Goal: Transaction & Acquisition: Obtain resource

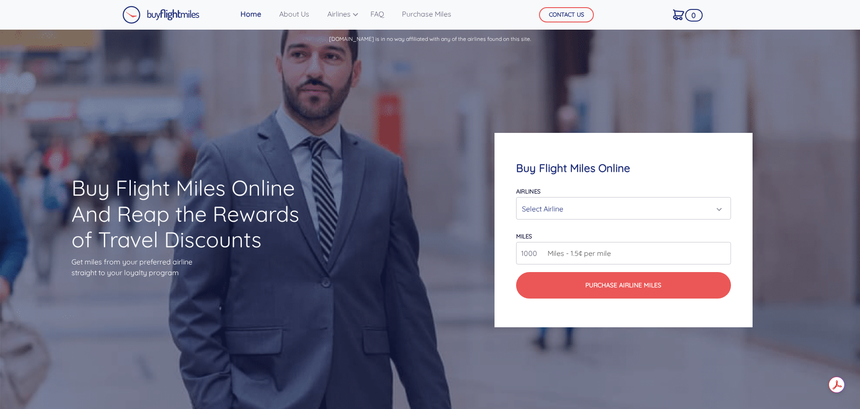
click at [555, 198] on div "Select Airline" at bounding box center [623, 209] width 214 height 22
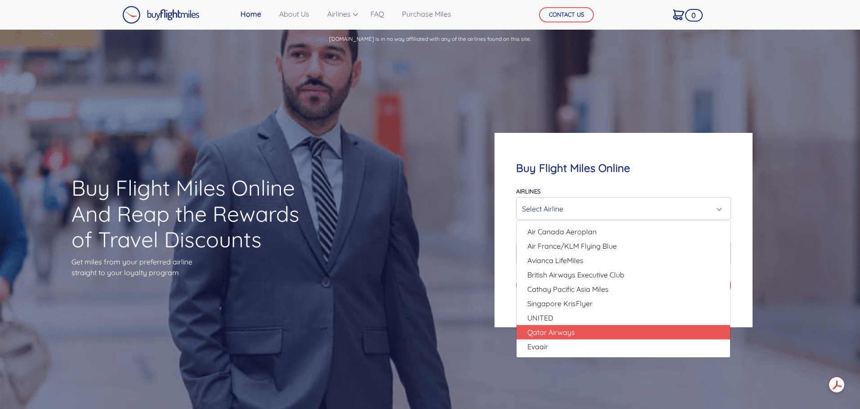
click at [545, 336] on span "Qatar Airways" at bounding box center [551, 332] width 48 height 11
select select "Qatar Airways"
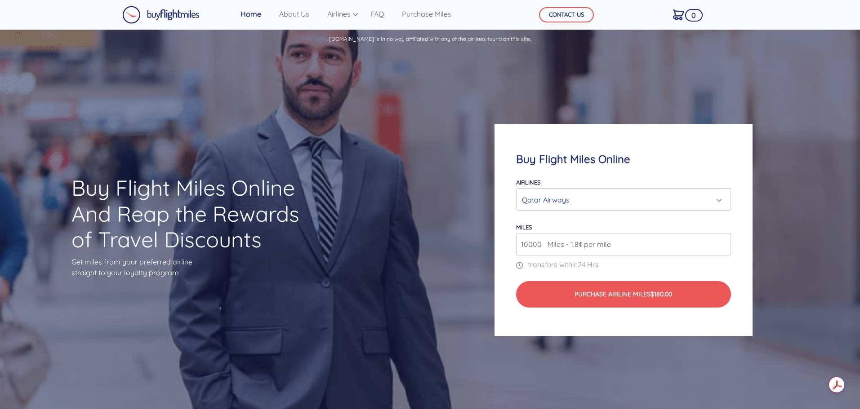
click at [550, 246] on span "Miles - 1.8¢ per mile" at bounding box center [577, 244] width 68 height 11
click at [723, 241] on input "34000" at bounding box center [623, 244] width 214 height 22
drag, startPoint x: 547, startPoint y: 247, endPoint x: 518, endPoint y: 247, distance: 29.2
click at [518, 247] on div "34000 Miles - 1.8¢ per mile" at bounding box center [623, 244] width 214 height 22
click at [524, 245] on input "34000" at bounding box center [623, 244] width 214 height 22
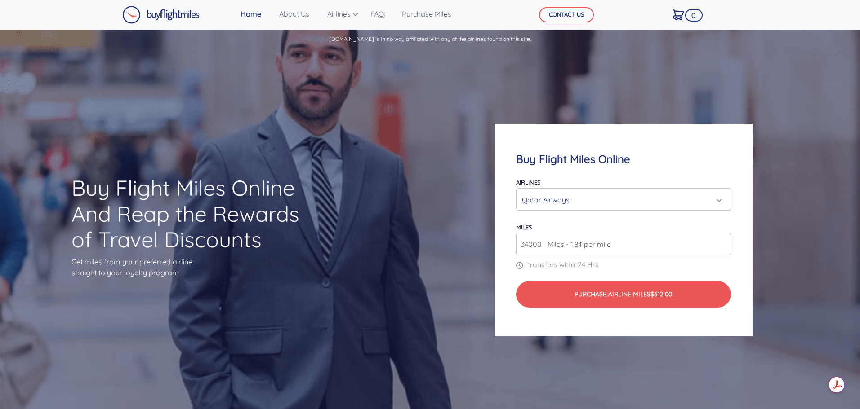
click at [524, 245] on input "34000" at bounding box center [623, 244] width 214 height 22
click at [593, 205] on div "Qatar Airways" at bounding box center [620, 199] width 197 height 17
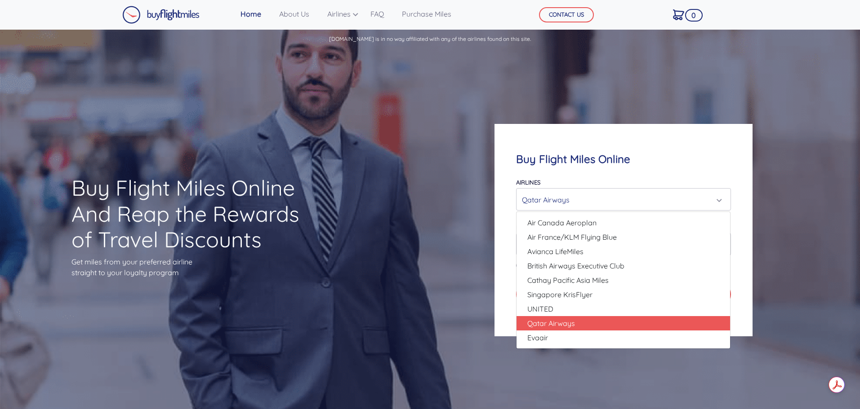
click at [621, 200] on div "Qatar Airways" at bounding box center [620, 199] width 197 height 17
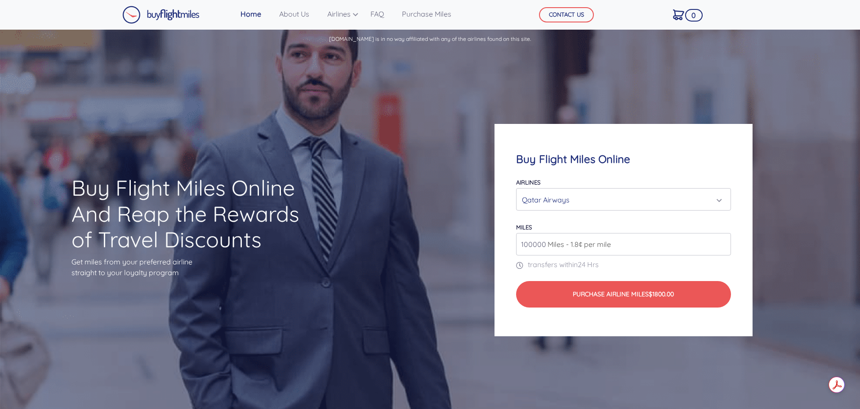
drag, startPoint x: 534, startPoint y: 247, endPoint x: 542, endPoint y: 250, distance: 8.3
click at [542, 250] on input "100000" at bounding box center [623, 244] width 214 height 22
click at [523, 249] on input "100000" at bounding box center [623, 244] width 214 height 22
type input "200000"
click at [678, 161] on h4 "Buy Flight Miles Online" at bounding box center [623, 159] width 214 height 13
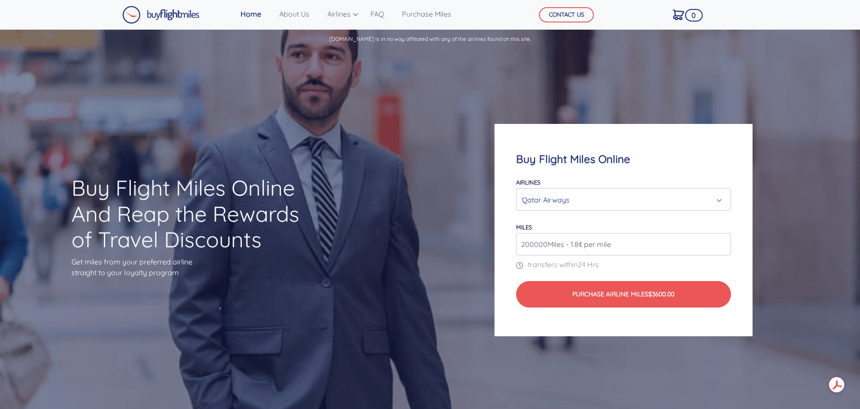
click at [663, 203] on div "Qatar Airways" at bounding box center [620, 199] width 197 height 17
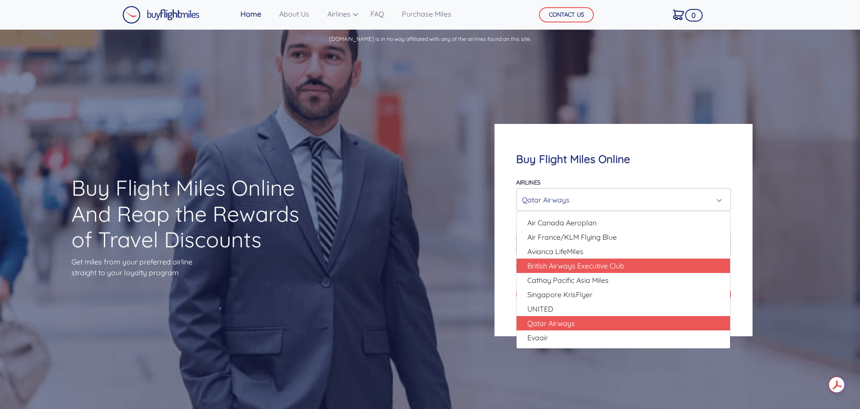
click at [577, 260] on link "British Airways Executive Club" at bounding box center [623, 266] width 214 height 14
select select "British Airways Executive Club"
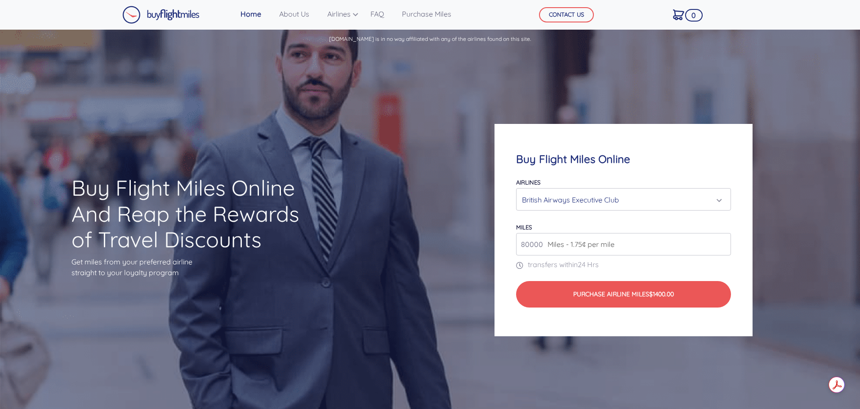
click at [532, 243] on input "80000" at bounding box center [623, 244] width 214 height 22
drag, startPoint x: 543, startPoint y: 244, endPoint x: 498, endPoint y: 247, distance: 44.6
click at [498, 247] on div "Buy Flight Miles Online Airlines Air Canada Aeroplan Air France/KLM Flying Blue…" at bounding box center [623, 230] width 258 height 213
type input "100000"
click at [631, 203] on div "British Airways Executive Club" at bounding box center [620, 199] width 197 height 17
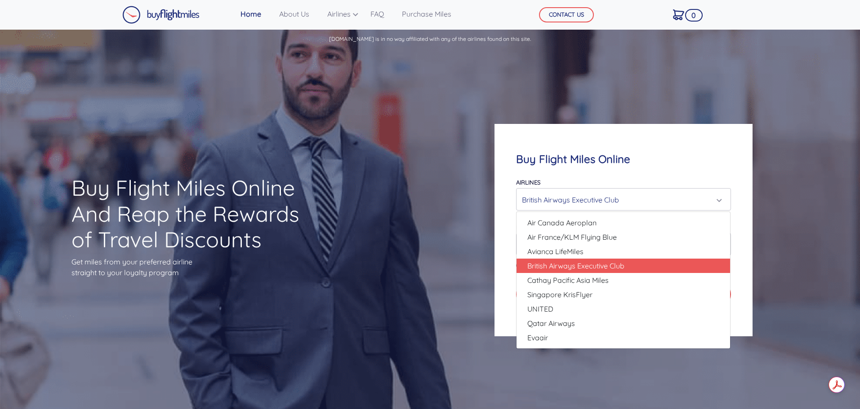
click at [631, 203] on div "British Airways Executive Club" at bounding box center [620, 199] width 197 height 17
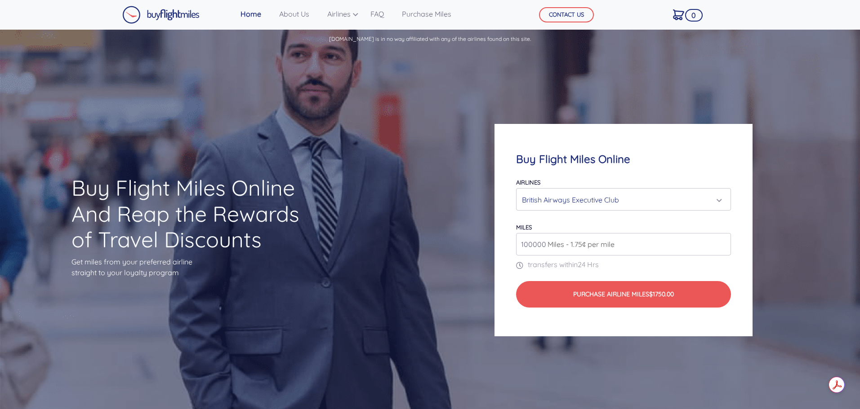
click at [631, 203] on div "British Airways Executive Club" at bounding box center [620, 199] width 197 height 17
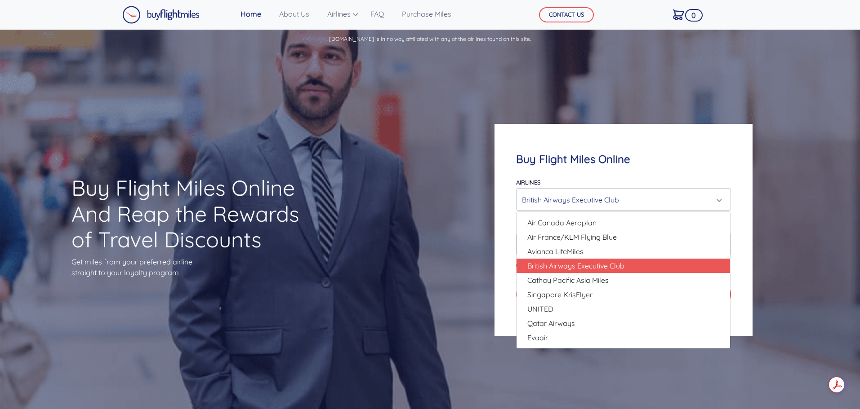
click at [631, 203] on div "British Airways Executive Club" at bounding box center [620, 199] width 197 height 17
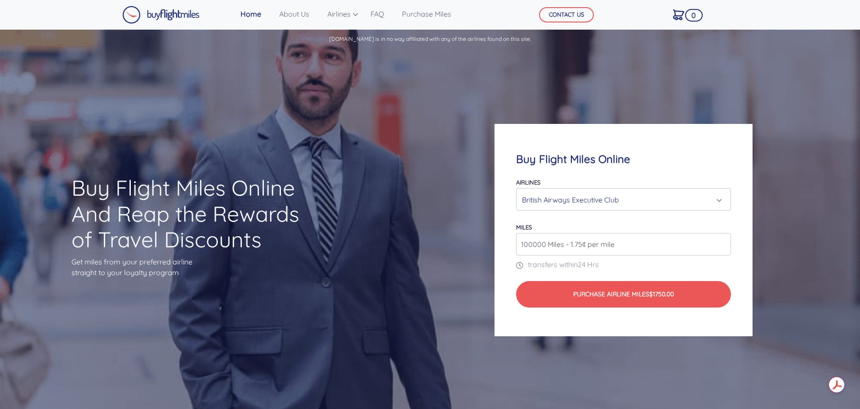
click at [631, 203] on div "British Airways Executive Club" at bounding box center [620, 199] width 197 height 17
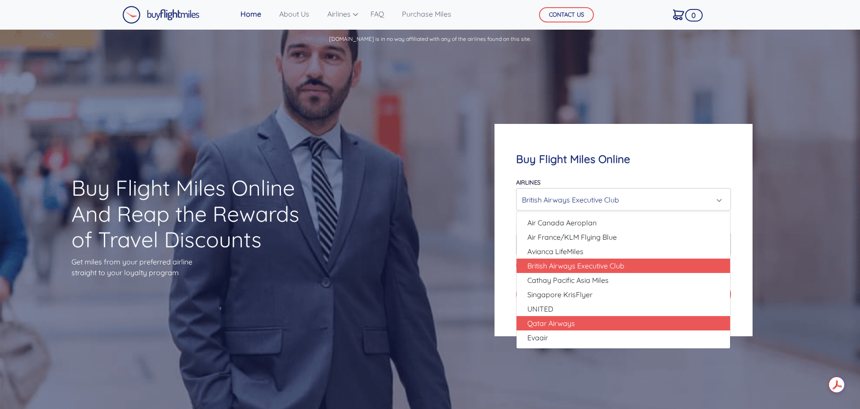
click at [557, 326] on span "Qatar Airways" at bounding box center [551, 323] width 48 height 11
select select "Qatar Airways"
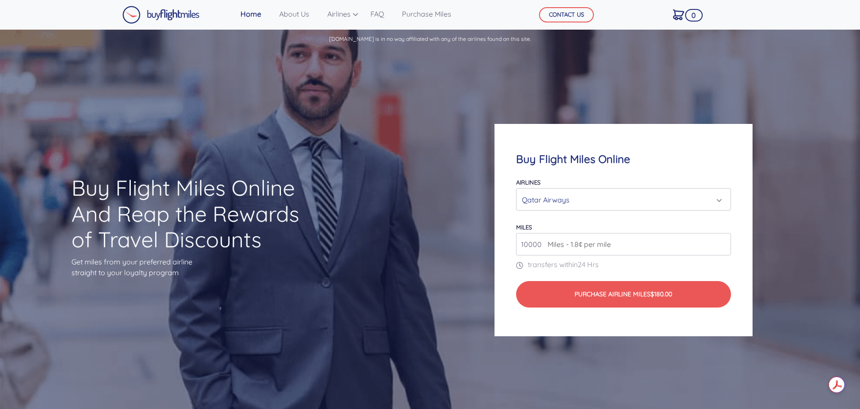
click at [525, 246] on input "10000" at bounding box center [623, 244] width 214 height 22
type input "1000000"
click at [574, 205] on div "Qatar Airways" at bounding box center [620, 199] width 197 height 17
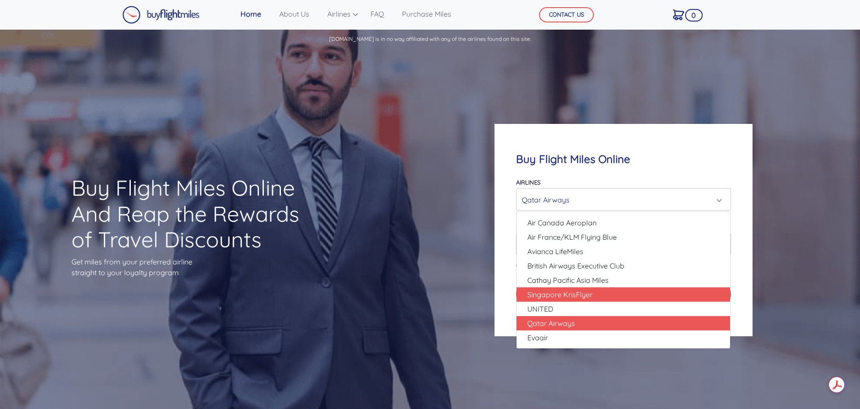
click at [546, 297] on span "Singapore KrisFlyer" at bounding box center [559, 294] width 65 height 11
select select "Singapore KrisFlyer"
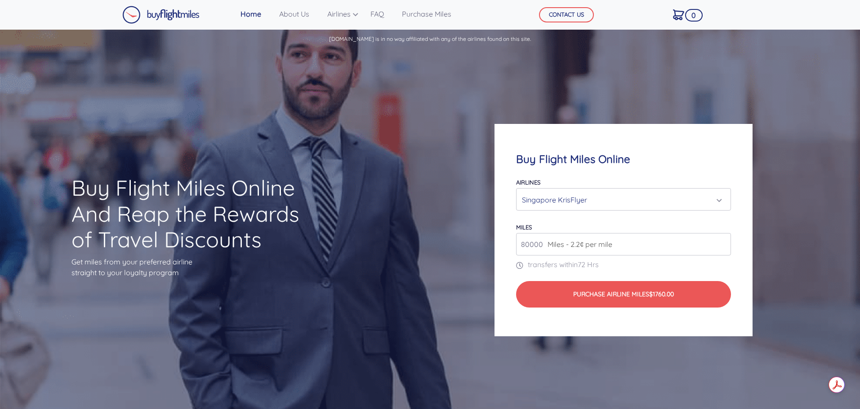
click at [522, 249] on input "80000" at bounding box center [623, 244] width 214 height 22
type input "100000"
